Goal: Transaction & Acquisition: Purchase product/service

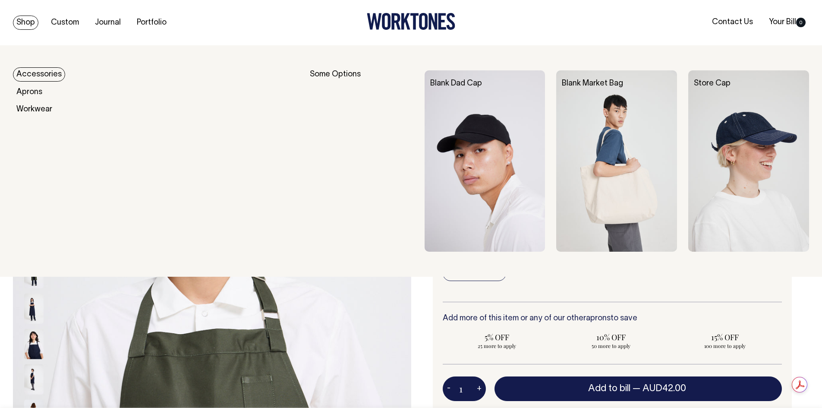
click at [48, 73] on link "Accessories" at bounding box center [39, 74] width 52 height 14
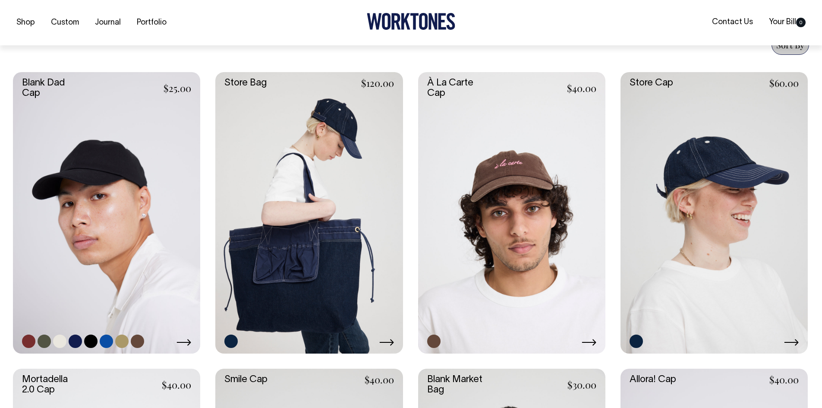
scroll to position [346, 0]
click at [122, 270] on link at bounding box center [106, 212] width 187 height 281
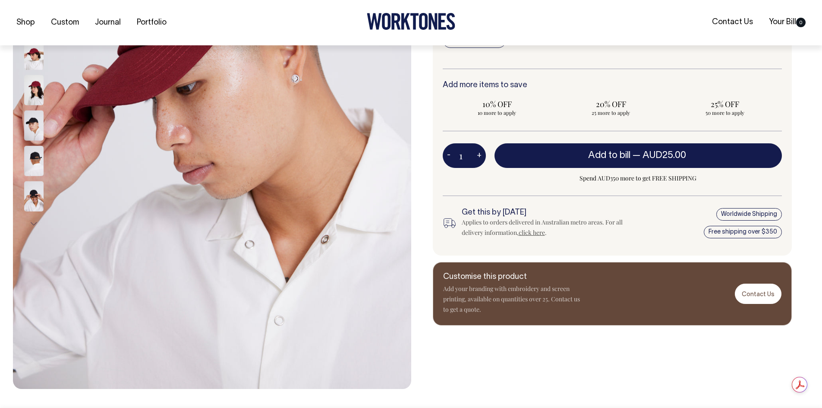
scroll to position [254, 0]
